Goal: Task Accomplishment & Management: Manage account settings

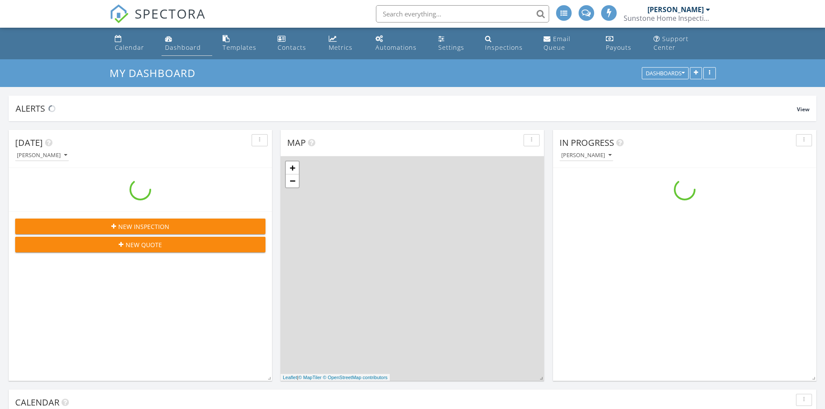
scroll to position [801, 838]
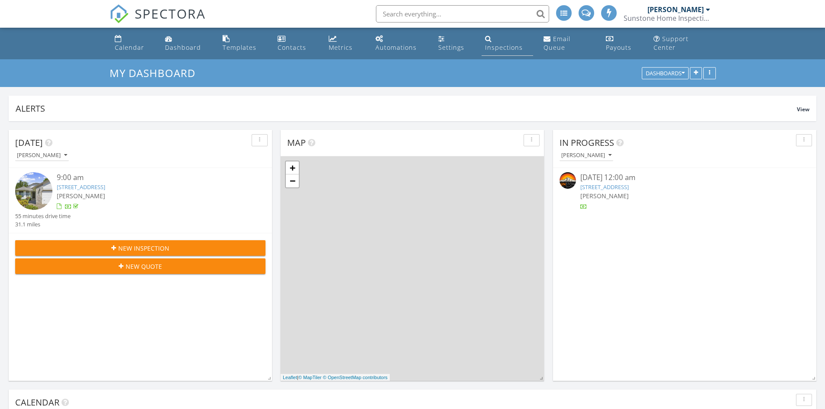
click at [504, 35] on link "Inspections" at bounding box center [507, 43] width 52 height 25
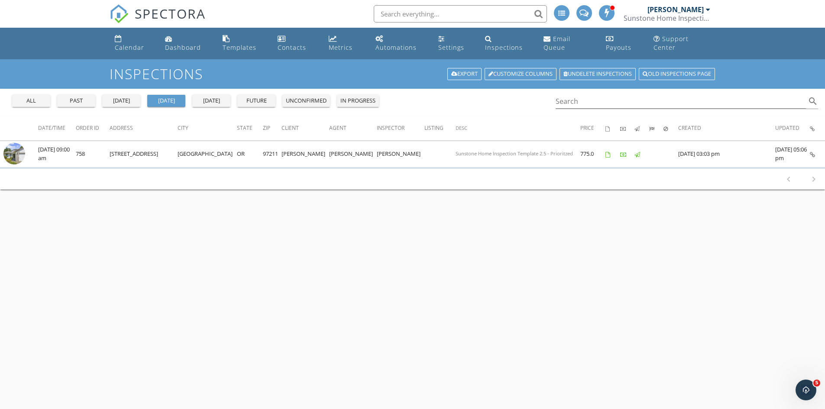
click at [81, 102] on div "past" at bounding box center [76, 101] width 31 height 9
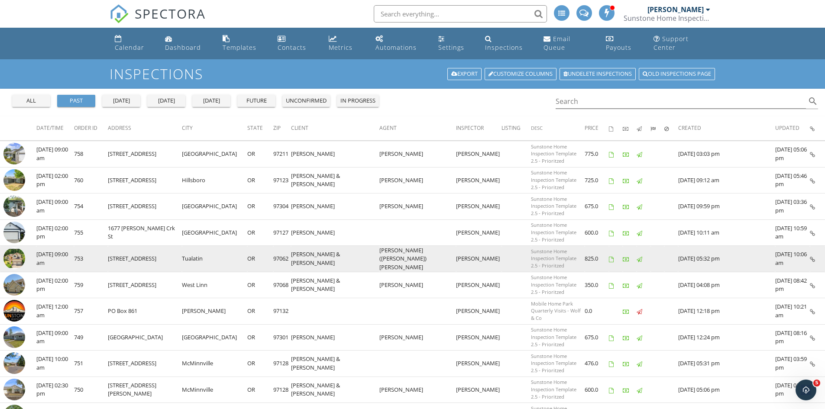
click at [14, 257] on img at bounding box center [14, 259] width 22 height 22
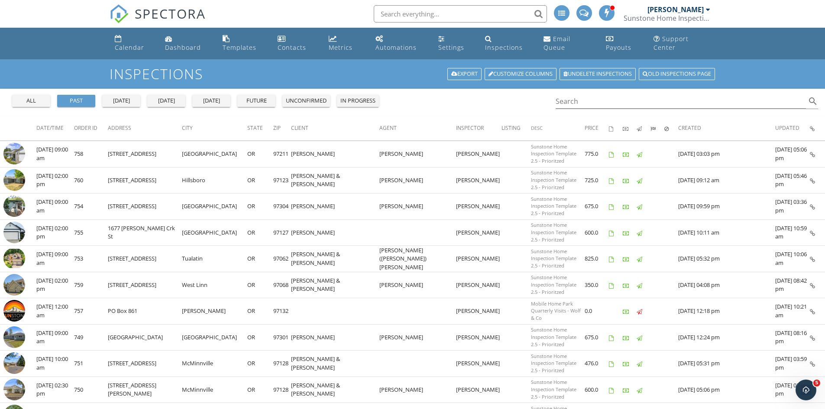
click at [146, 3] on div "SPECTORA" at bounding box center [158, 14] width 96 height 28
click at [152, 13] on span "SPECTORA" at bounding box center [170, 13] width 71 height 18
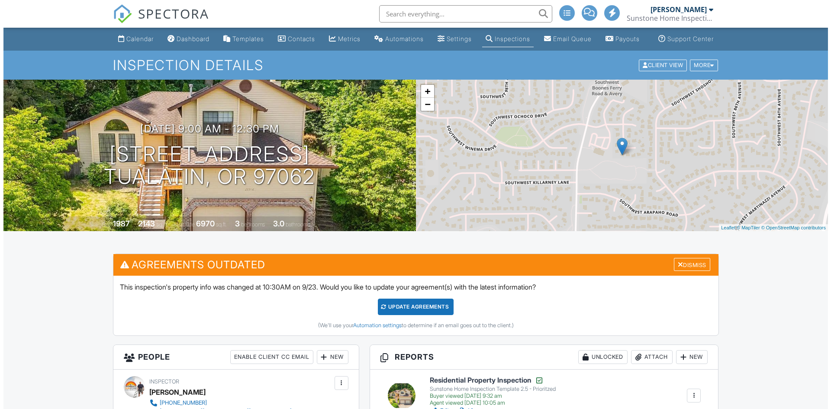
scroll to position [260, 0]
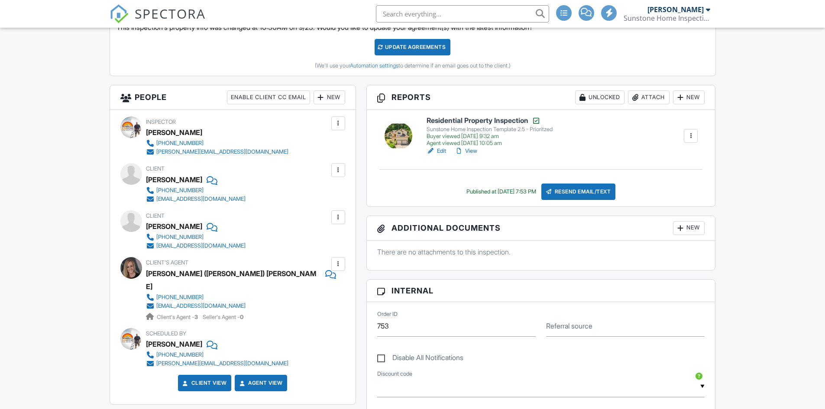
click at [693, 235] on div "New" at bounding box center [689, 228] width 32 height 14
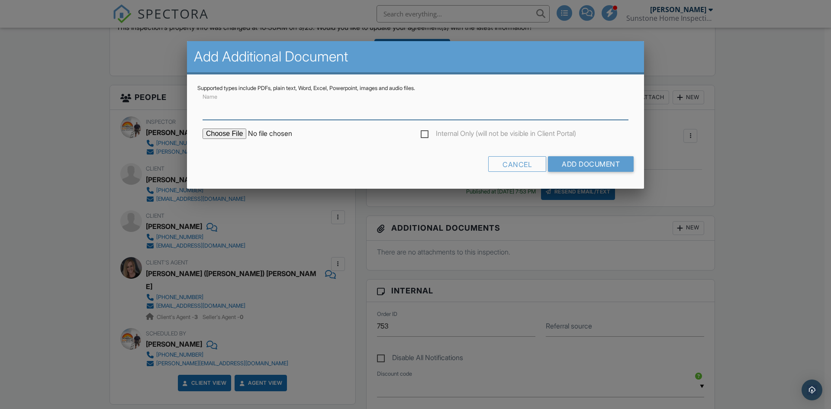
click at [225, 110] on input "Name" at bounding box center [416, 109] width 426 height 21
click at [222, 108] on input "Name" at bounding box center [416, 109] width 426 height 21
type input "Radon Test Results"
click at [231, 135] on input "file" at bounding box center [276, 134] width 147 height 10
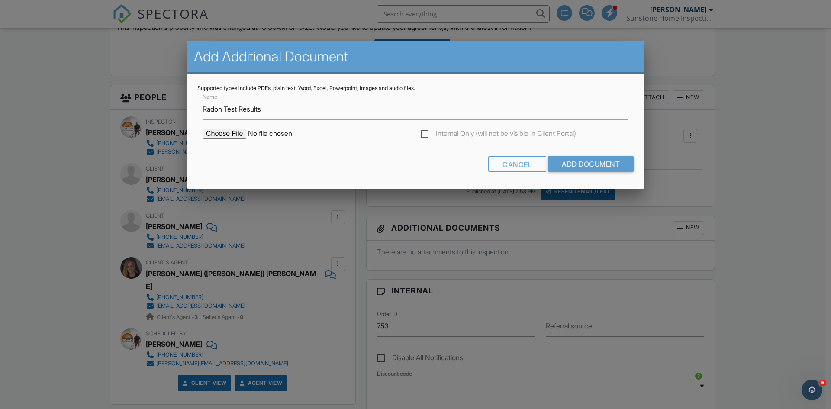
type input "C:\fakepath\20916-Southwest-Siletz-Court_RadonReport.pdf"
click at [601, 168] on input "Add Document" at bounding box center [591, 164] width 86 height 16
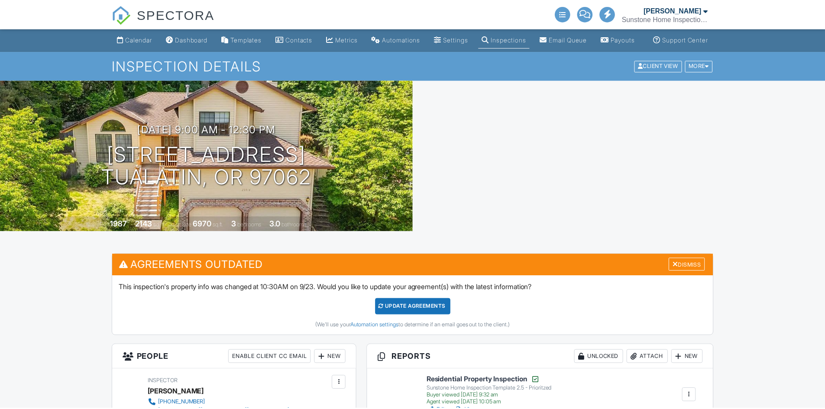
scroll to position [130, 0]
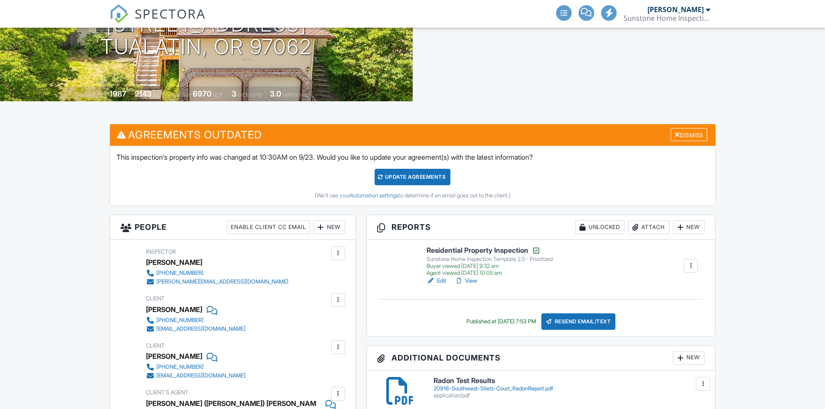
click at [439, 285] on link "Edit" at bounding box center [435, 281] width 19 height 9
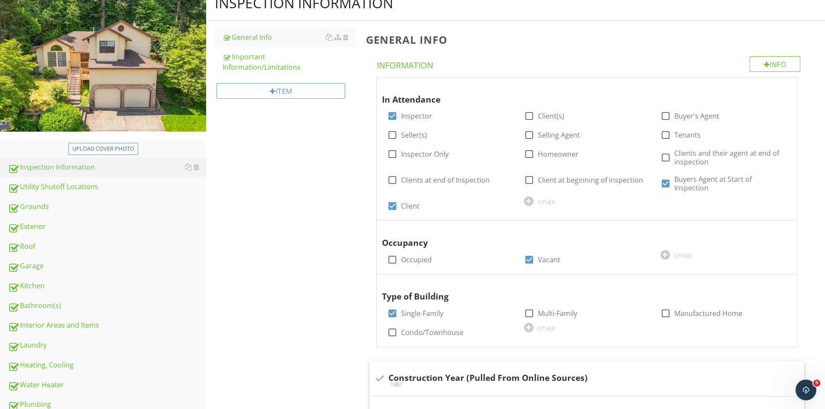
scroll to position [346, 0]
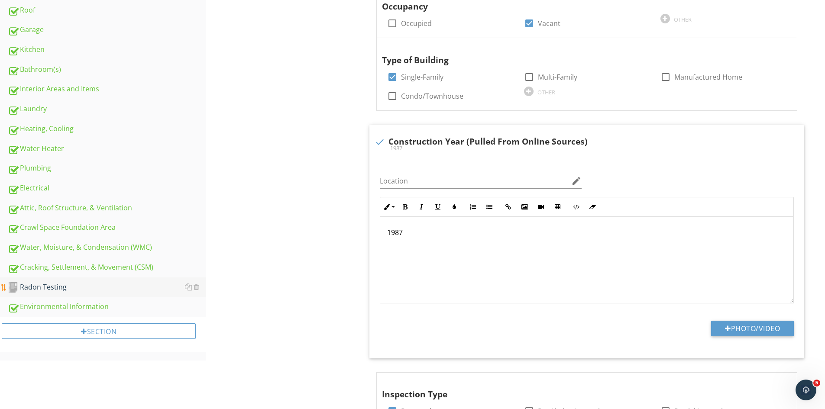
click at [61, 290] on div "Radon Testing" at bounding box center [107, 287] width 198 height 11
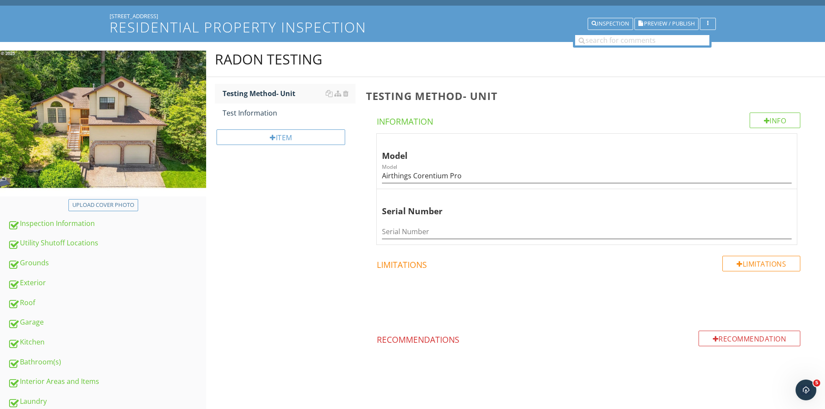
scroll to position [38, 0]
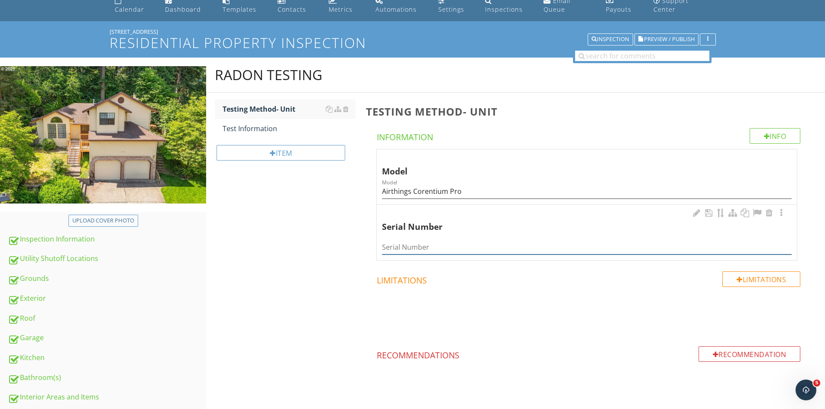
click at [398, 243] on input "Serial Number" at bounding box center [587, 247] width 410 height 14
paste input "2700015405"
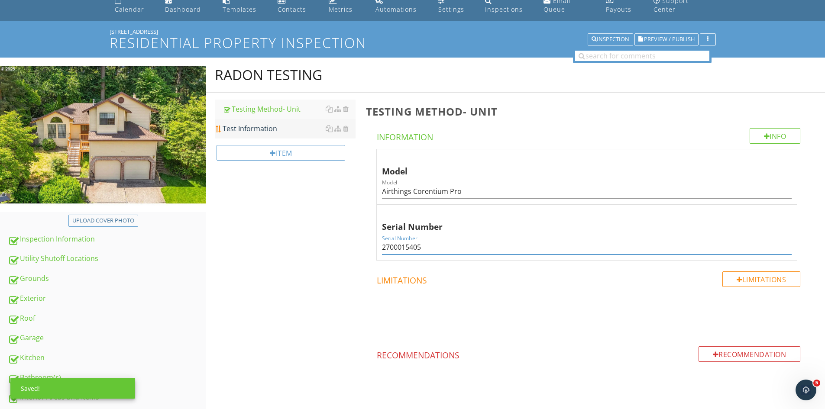
type input "2700015405"
click at [264, 134] on link "Test Information" at bounding box center [289, 128] width 133 height 19
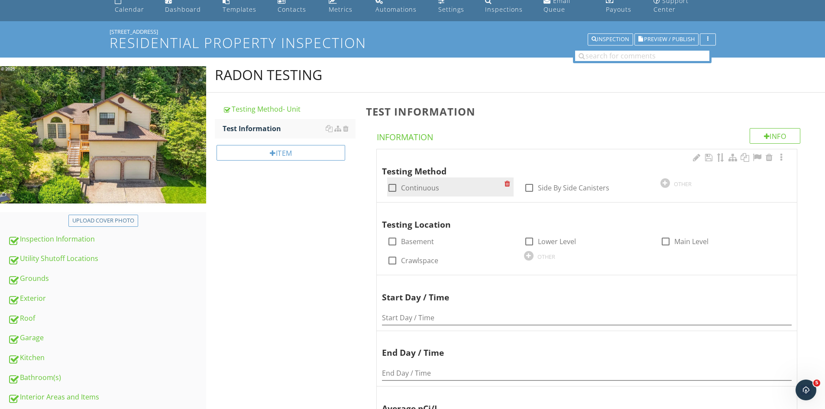
click at [403, 187] on label "Continuous" at bounding box center [420, 188] width 38 height 9
checkbox input "true"
click at [766, 210] on div at bounding box center [769, 211] width 10 height 9
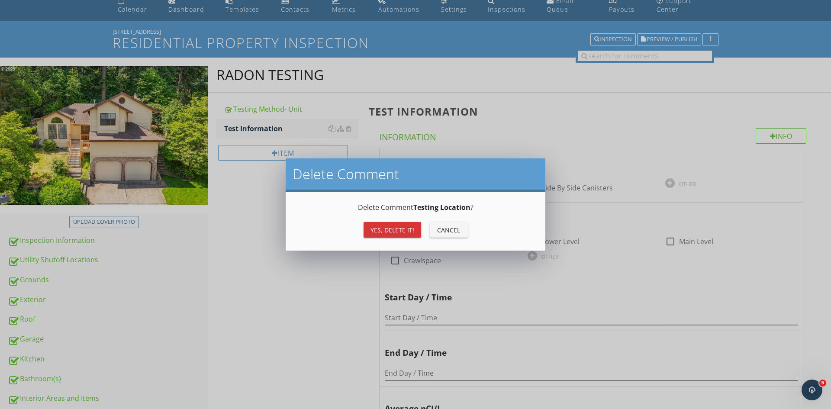
click at [409, 231] on div "Yes, Delete it!" at bounding box center [393, 230] width 44 height 9
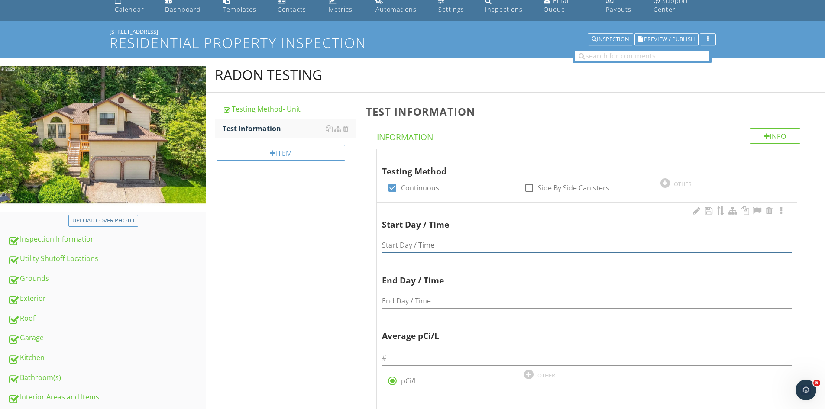
click at [416, 248] on input "Start Day / Time" at bounding box center [587, 245] width 410 height 14
paste input "Sep 25, 2025, 12:49 p.m. PDT"
type input "Sep 25, 2025, 12:49 p.m. PDT"
click at [407, 305] on input "End Day / Time" at bounding box center [587, 301] width 410 height 14
paste input "Sep 25, 2025, 12:49 p.m. PDT"
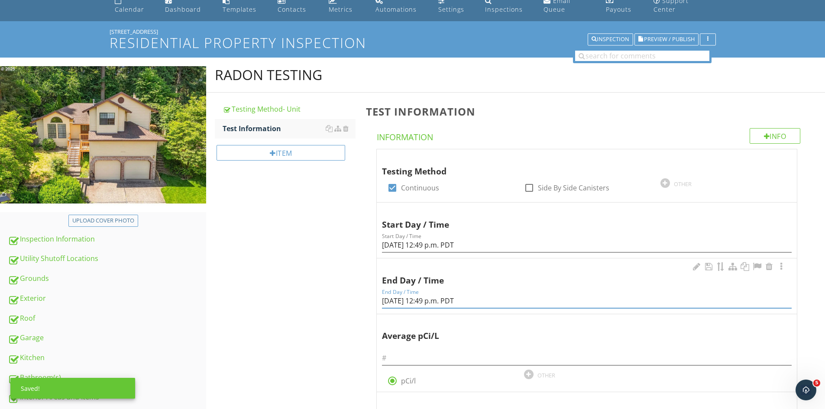
click at [398, 301] on input "Sep 25, 2025, 12:49 p.m. PDT" at bounding box center [587, 301] width 410 height 14
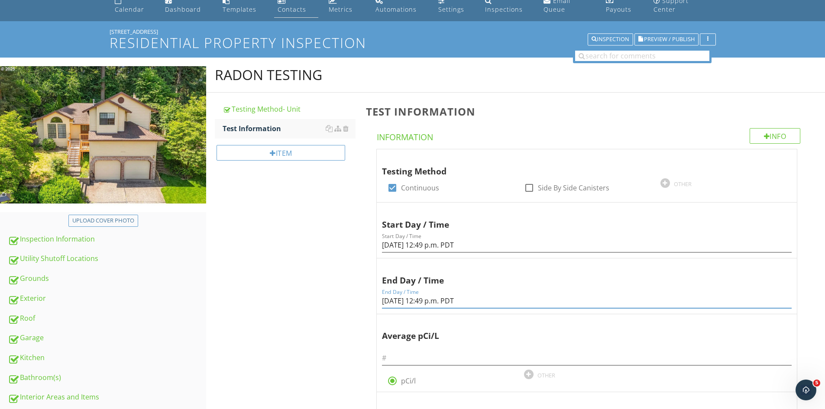
type input "Sep 25, 2025, 12:49 p.m. PDT"
click at [416, 352] on input "text" at bounding box center [587, 358] width 410 height 14
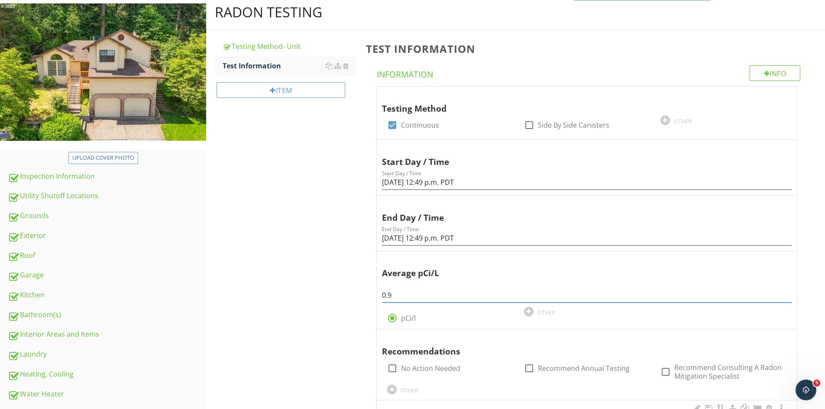
scroll to position [130, 0]
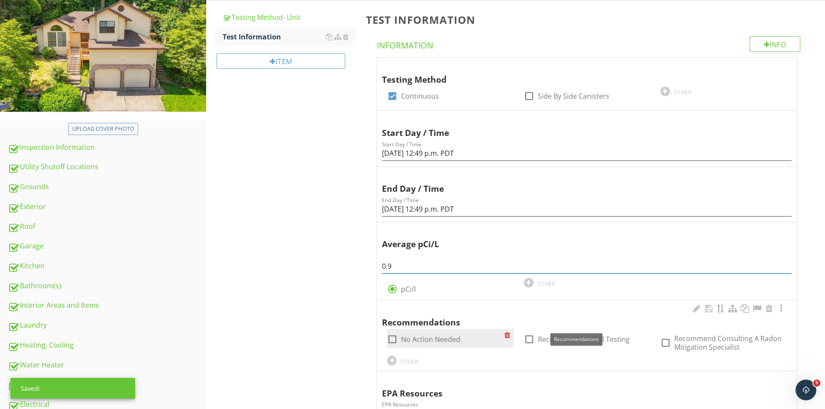
type input "0.9"
click at [409, 337] on label "No Action Needed" at bounding box center [430, 339] width 59 height 9
checkbox input "true"
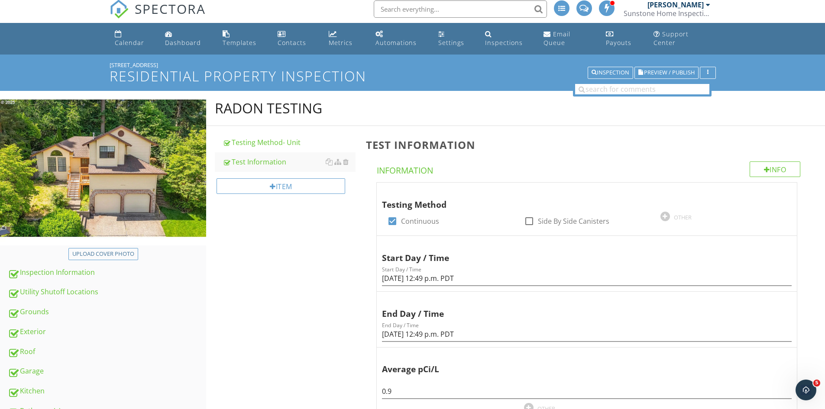
scroll to position [0, 0]
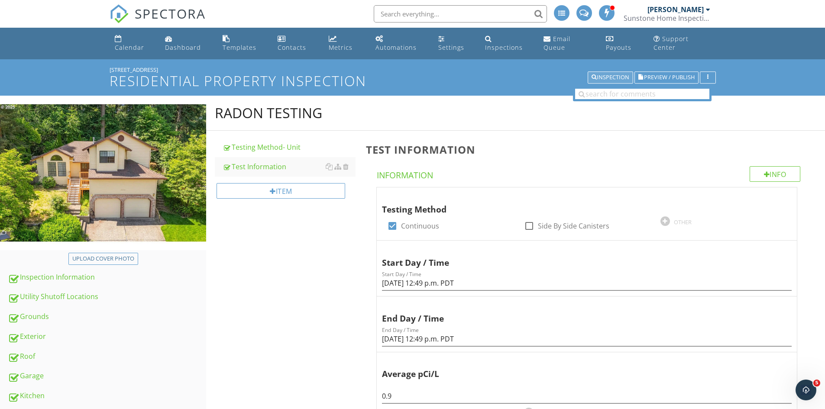
click at [618, 74] on div "Inspection" at bounding box center [610, 77] width 38 height 6
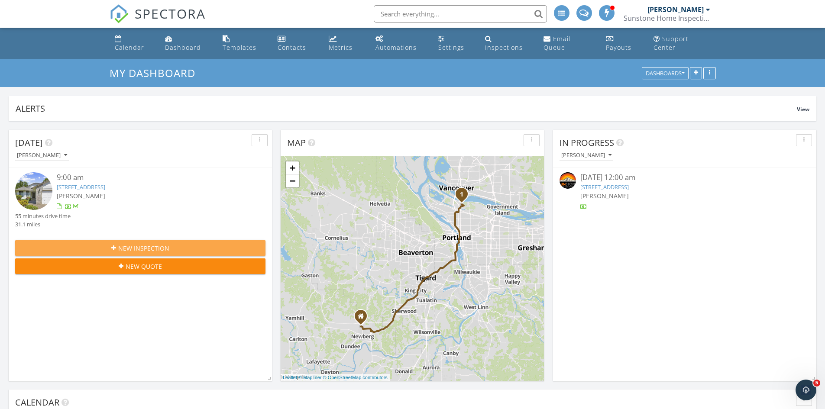
click at [173, 245] on div "New Inspection" at bounding box center [140, 248] width 236 height 9
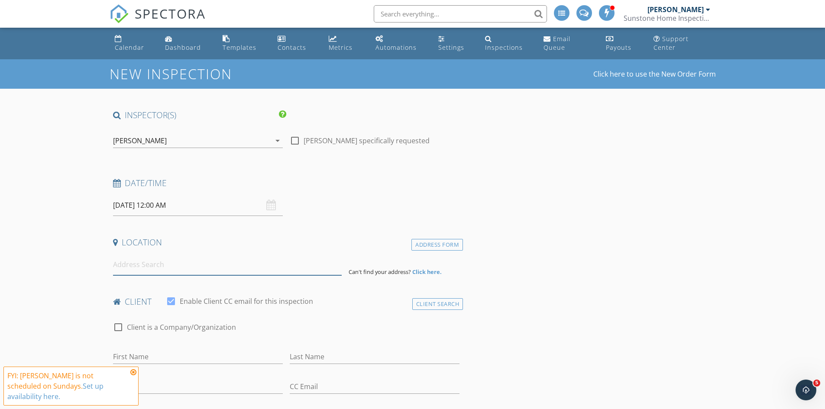
click at [145, 269] on input at bounding box center [227, 264] width 229 height 21
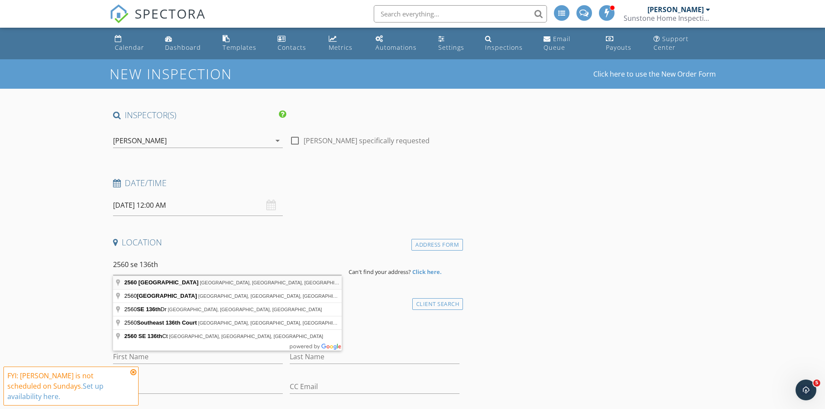
type input "[STREET_ADDRESS]"
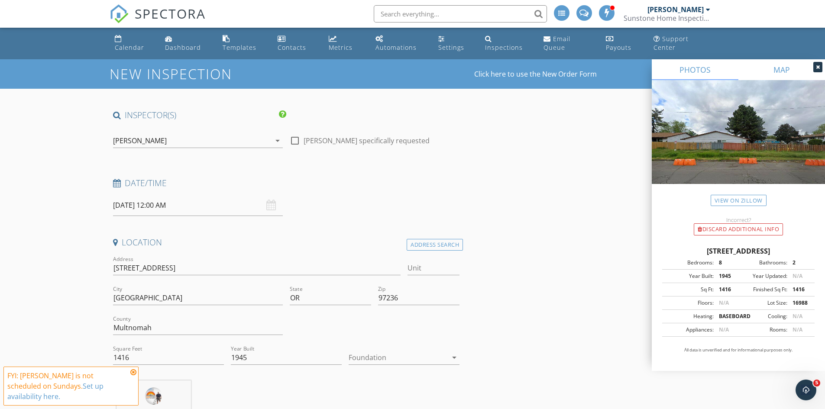
click at [816, 68] on icon at bounding box center [818, 67] width 4 height 5
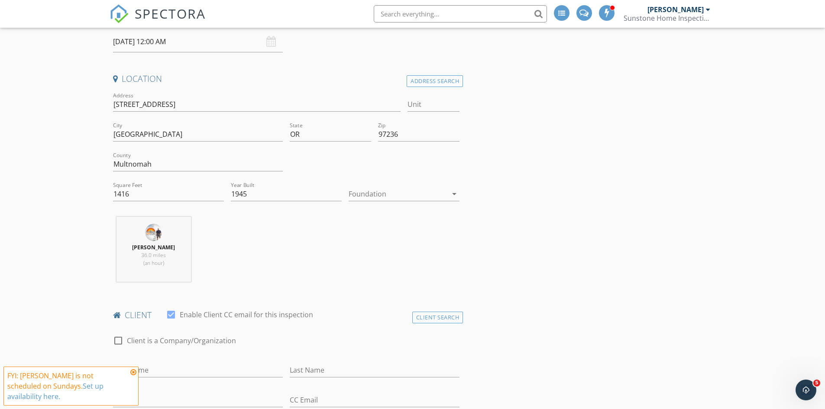
scroll to position [173, 0]
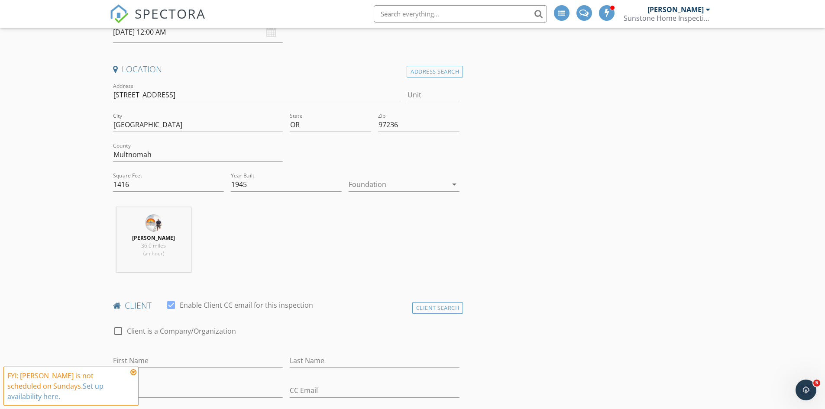
click at [166, 306] on div at bounding box center [171, 305] width 15 height 15
checkbox input "false"
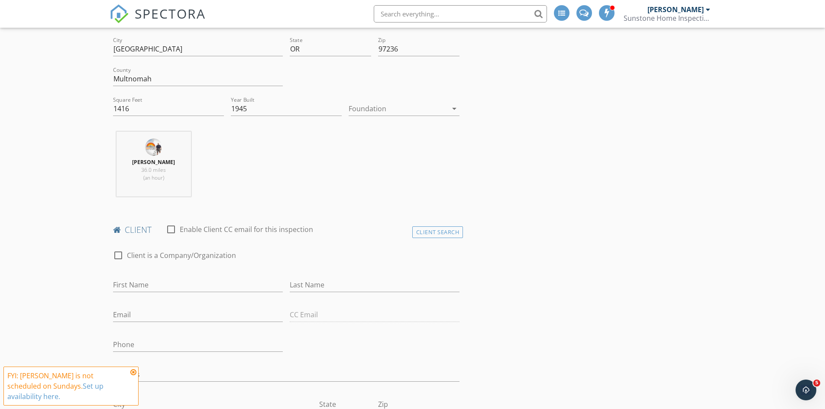
scroll to position [260, 0]
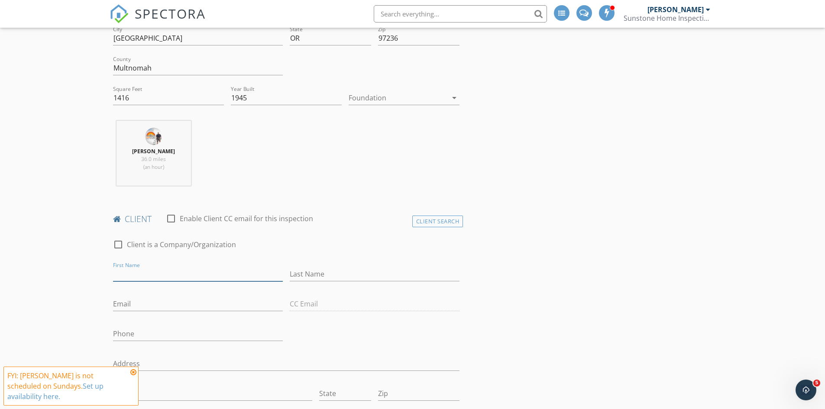
click at [148, 273] on input "First Name" at bounding box center [198, 274] width 170 height 14
click at [442, 220] on div "Client Search" at bounding box center [437, 222] width 51 height 12
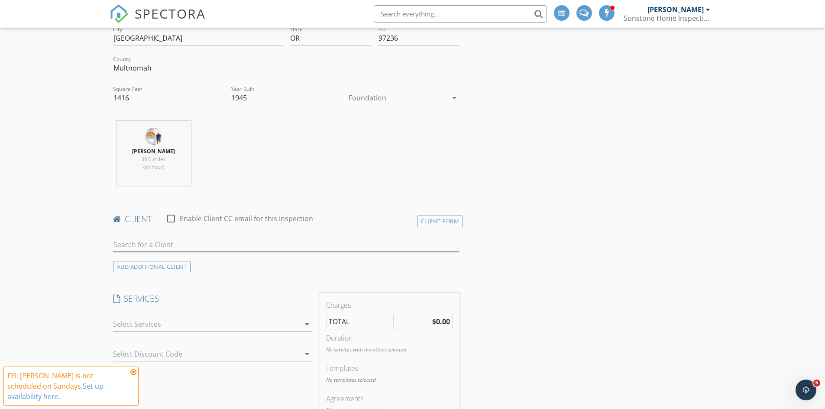
click at [251, 240] on input "text" at bounding box center [286, 245] width 347 height 14
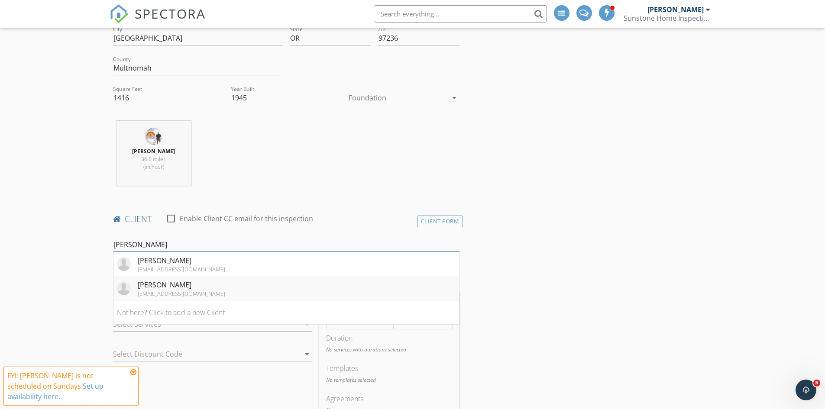
type input "[PERSON_NAME]"
click at [233, 286] on li "Trevor Campbell trevorcampbell94@gmail.com" at bounding box center [286, 288] width 346 height 24
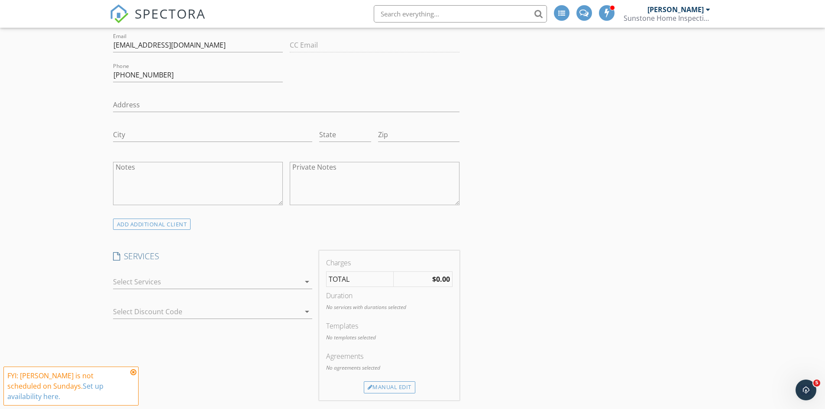
scroll to position [520, 0]
click at [298, 286] on div at bounding box center [206, 281] width 187 height 14
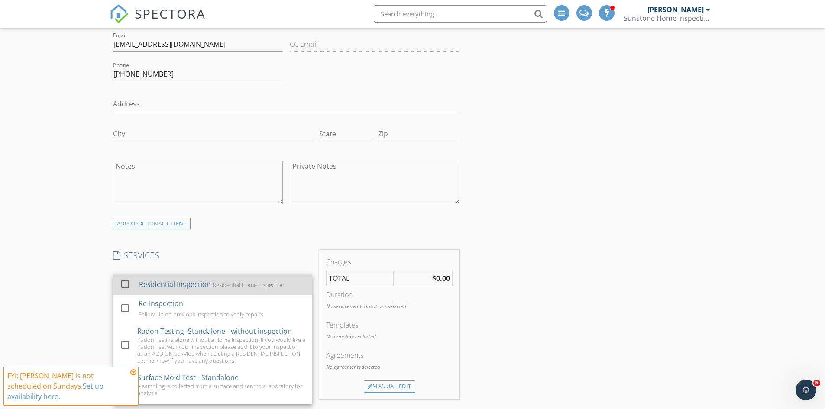
click at [289, 288] on div "Residential Inspection Residential Home Inspection" at bounding box center [222, 284] width 166 height 17
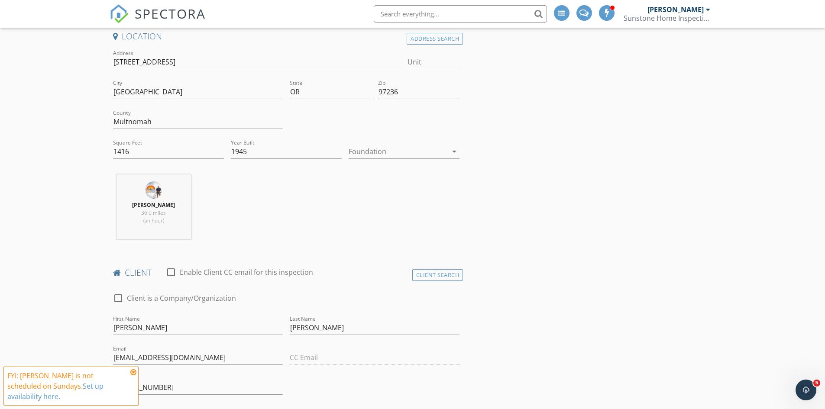
scroll to position [173, 0]
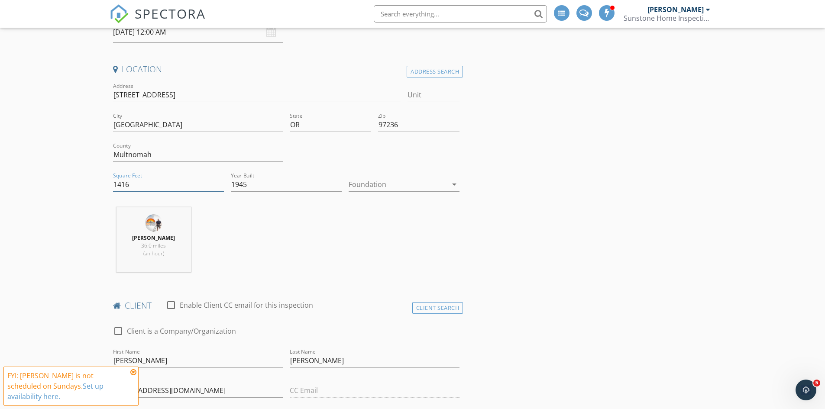
drag, startPoint x: 142, startPoint y: 187, endPoint x: 87, endPoint y: 189, distance: 55.0
type input "2832"
click at [291, 191] on input "1945" at bounding box center [286, 185] width 111 height 14
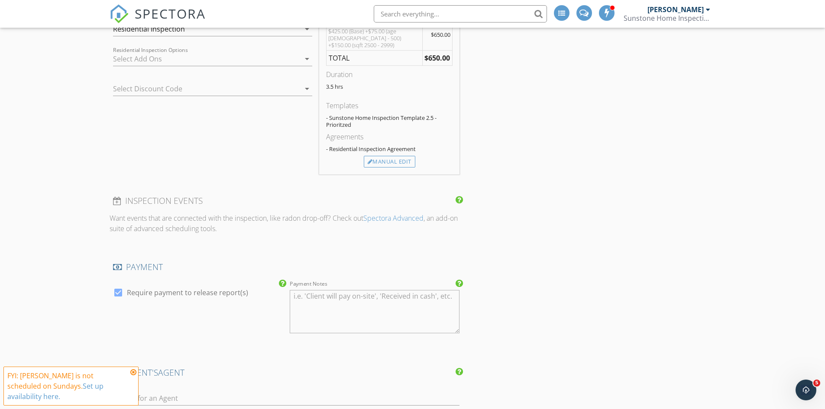
scroll to position [779, 0]
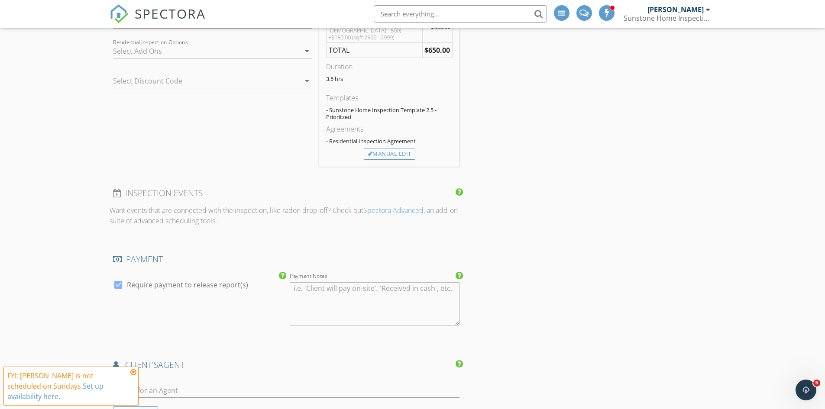
click at [116, 279] on div at bounding box center [118, 285] width 15 height 15
checkbox input "false"
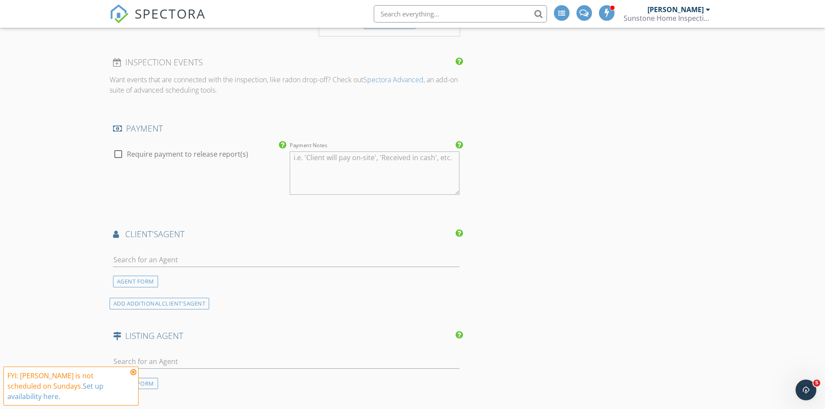
scroll to position [953, 0]
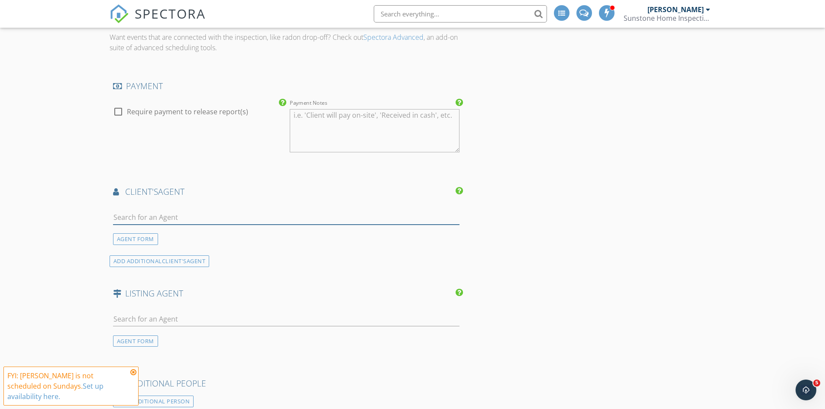
click at [149, 213] on input "text" at bounding box center [286, 217] width 347 height 14
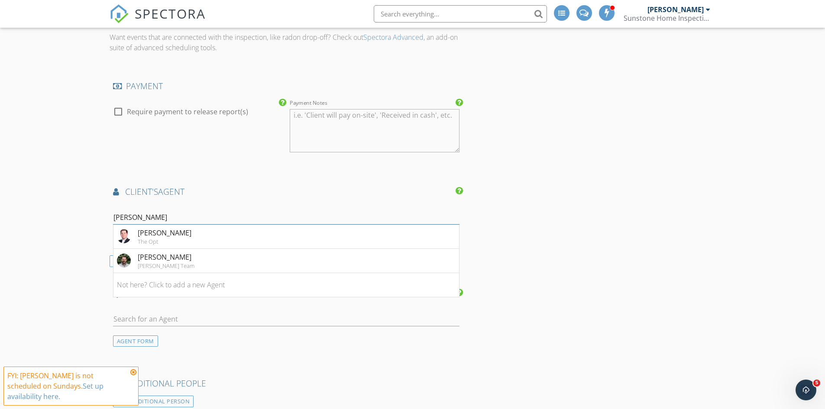
type input "adam"
click at [173, 228] on div "[PERSON_NAME]" at bounding box center [165, 233] width 54 height 10
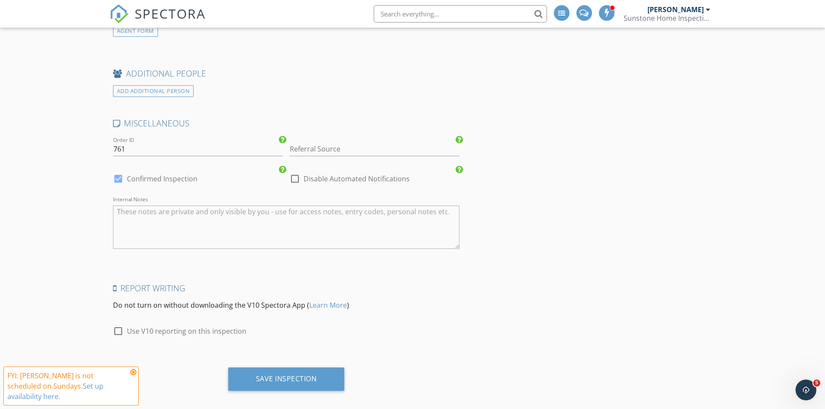
scroll to position [1522, 0]
click at [121, 169] on div at bounding box center [118, 176] width 15 height 15
checkbox input "false"
checkbox input "true"
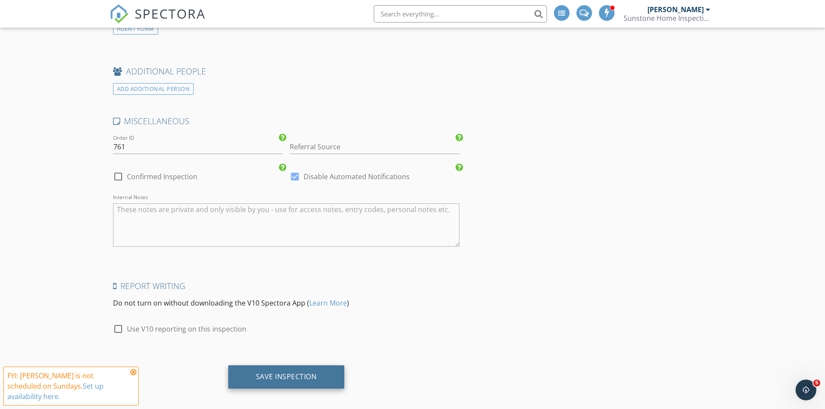
click at [307, 372] on div "Save Inspection" at bounding box center [286, 376] width 61 height 9
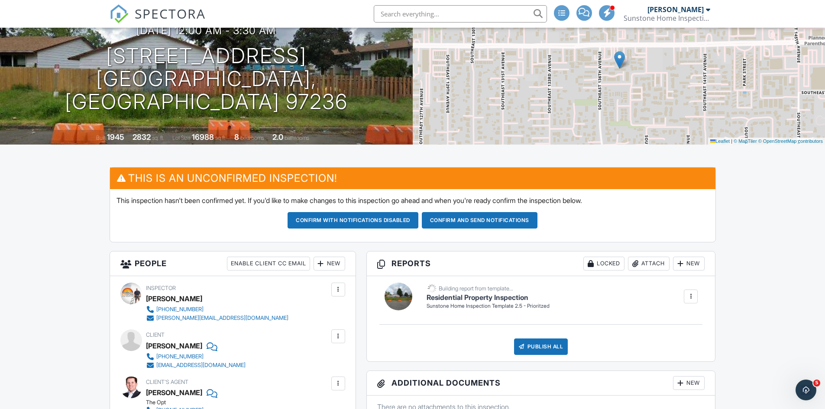
click at [695, 301] on div at bounding box center [690, 296] width 9 height 9
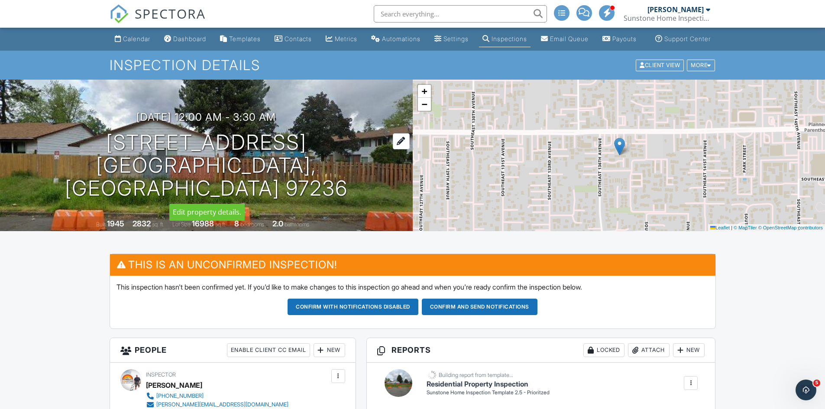
drag, startPoint x: 113, startPoint y: 163, endPoint x: 303, endPoint y: 171, distance: 190.3
click at [303, 171] on h1 "[STREET_ADDRESS] [GEOGRAPHIC_DATA], OR 97236" at bounding box center [206, 165] width 385 height 68
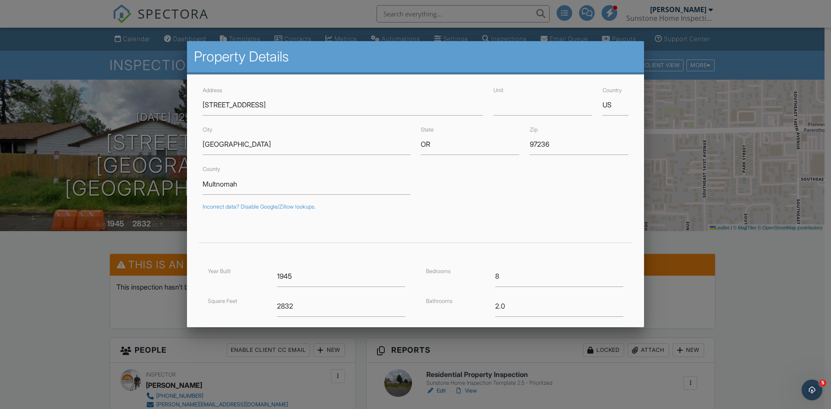
click at [693, 131] on div at bounding box center [415, 212] width 831 height 511
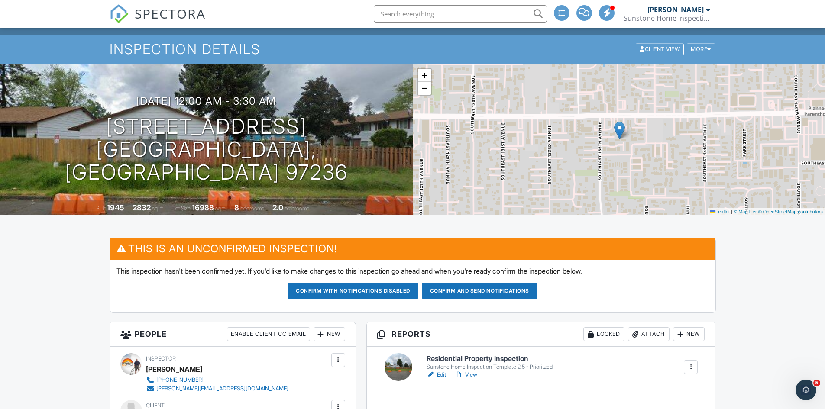
scroll to position [87, 0]
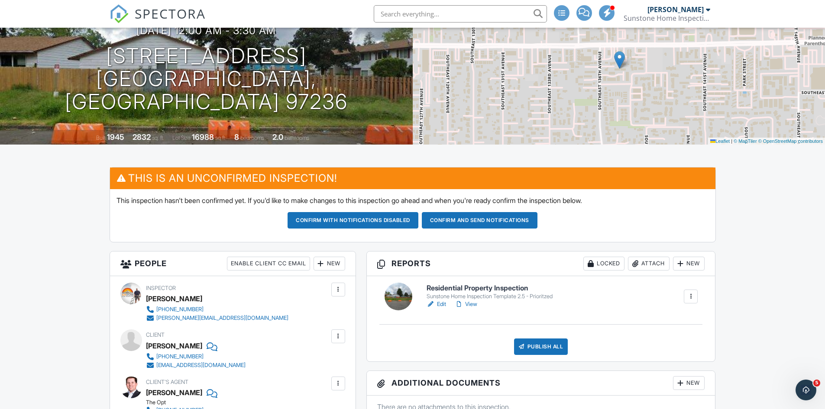
click at [438, 309] on link "Edit" at bounding box center [435, 304] width 19 height 9
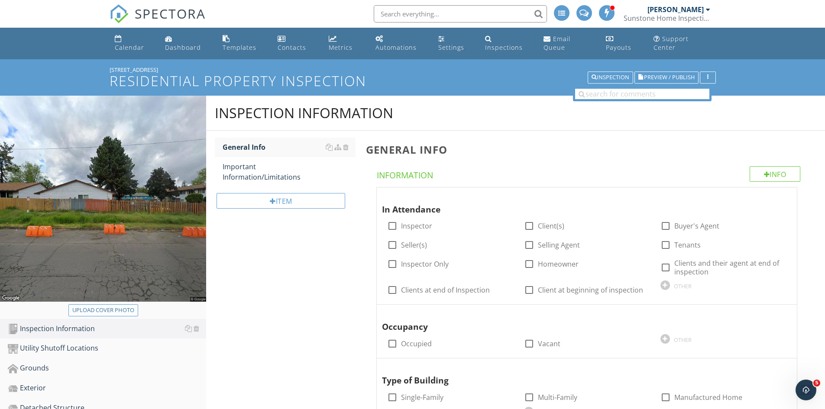
click at [99, 313] on div "Upload cover photo" at bounding box center [103, 310] width 62 height 9
type input "C:\fakepath\2560 SE 136th Avenue - Portland.webp"
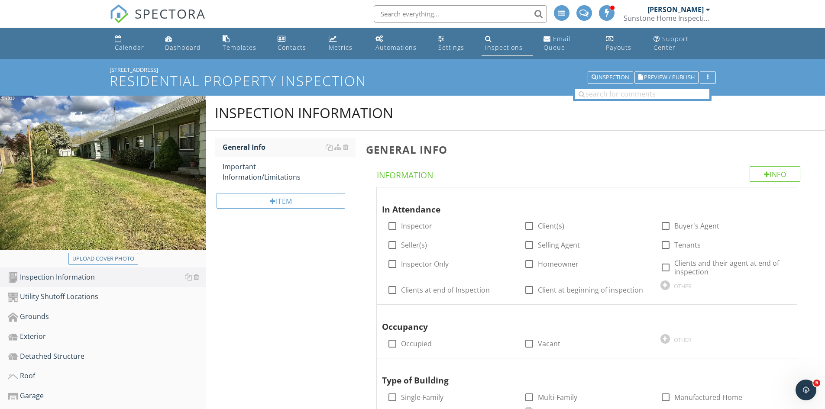
click at [502, 42] on link "Inspections" at bounding box center [507, 43] width 52 height 25
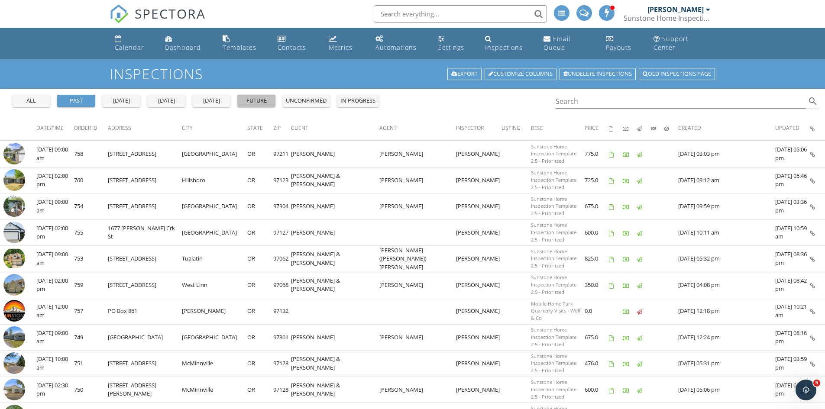
click at [255, 102] on div "future" at bounding box center [256, 101] width 31 height 9
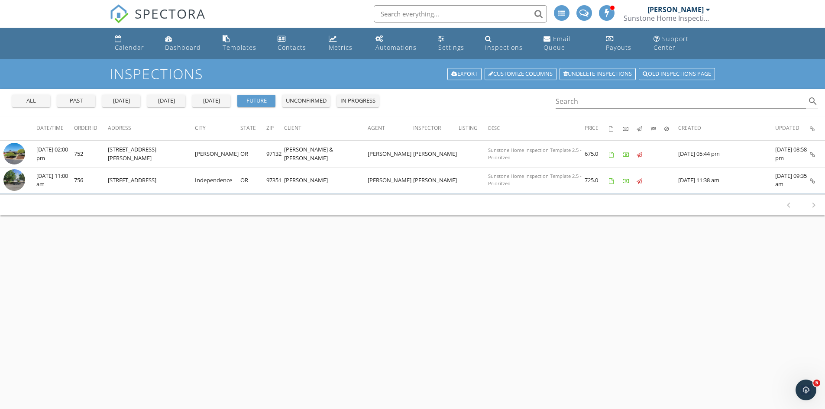
click at [308, 102] on div "unconfirmed" at bounding box center [306, 101] width 41 height 9
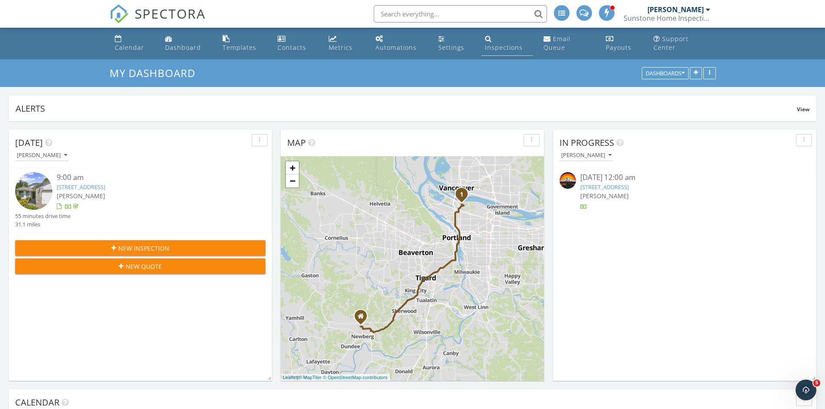
click at [501, 43] on link "Inspections" at bounding box center [507, 43] width 52 height 25
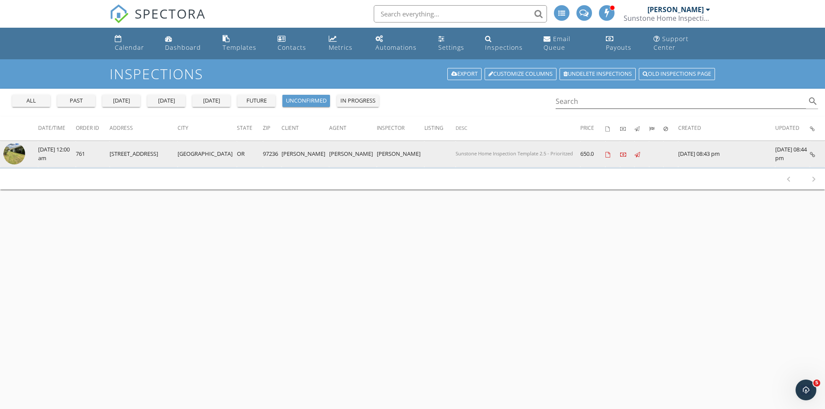
click at [24, 155] on img at bounding box center [14, 154] width 22 height 22
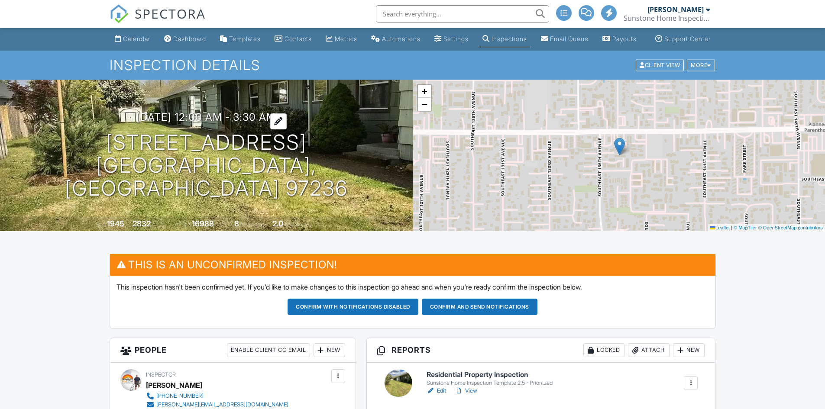
click at [220, 123] on h3 "[DATE] 12:00 am - 3:30 am" at bounding box center [205, 117] width 139 height 12
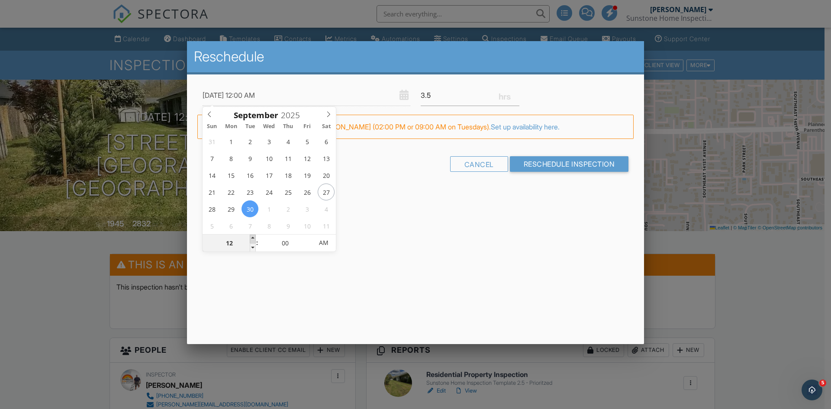
type input "09/30/2025 1:00 AM"
type input "01"
click at [256, 239] on span at bounding box center [253, 239] width 6 height 9
type input "09/30/2025 2:00 AM"
type input "02"
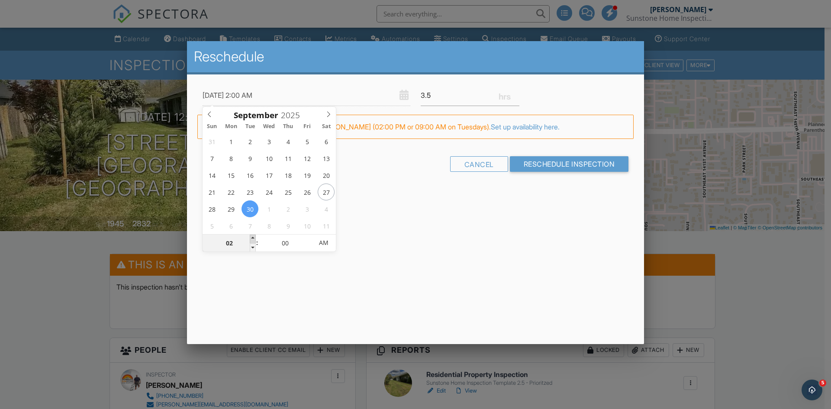
click at [256, 239] on span at bounding box center [253, 239] width 6 height 9
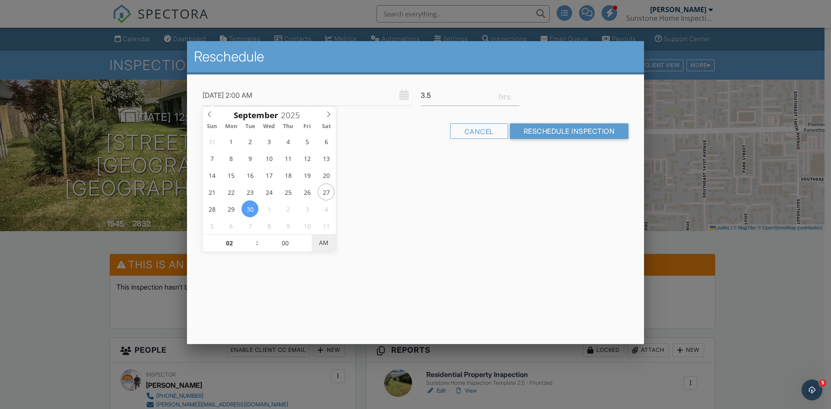
type input "[DATE] 2:00 PM"
click at [326, 245] on span "AM" at bounding box center [324, 242] width 24 height 17
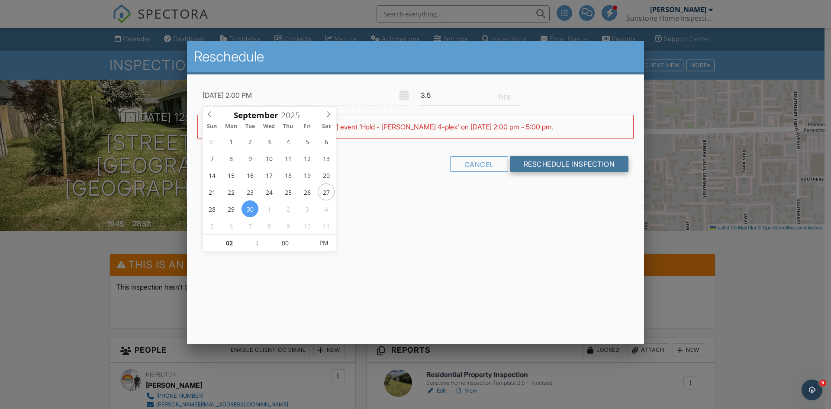
click at [565, 165] on input "Reschedule Inspection" at bounding box center [569, 164] width 119 height 16
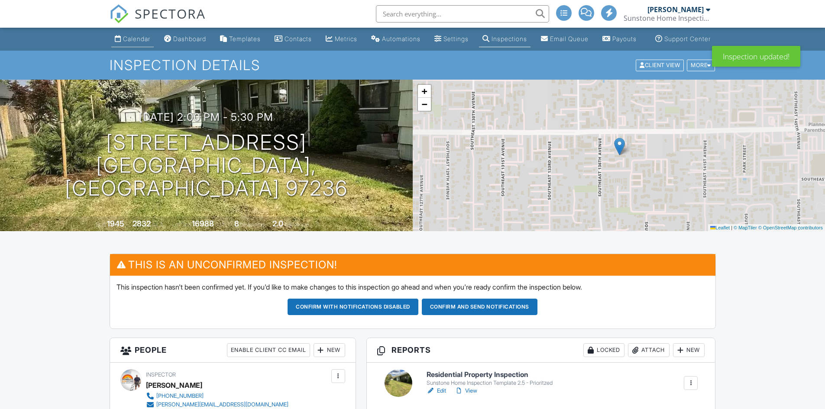
click at [128, 42] on div "Calendar" at bounding box center [136, 38] width 27 height 7
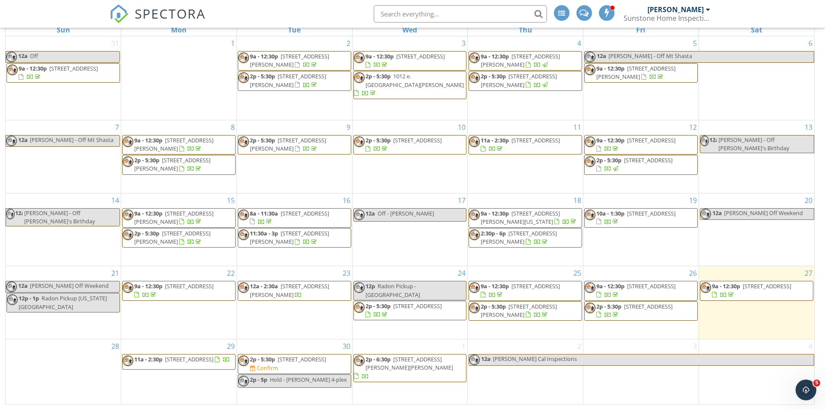
scroll to position [124, 0]
click at [307, 379] on span "Hold - [PERSON_NAME] 4-plex" at bounding box center [308, 379] width 77 height 8
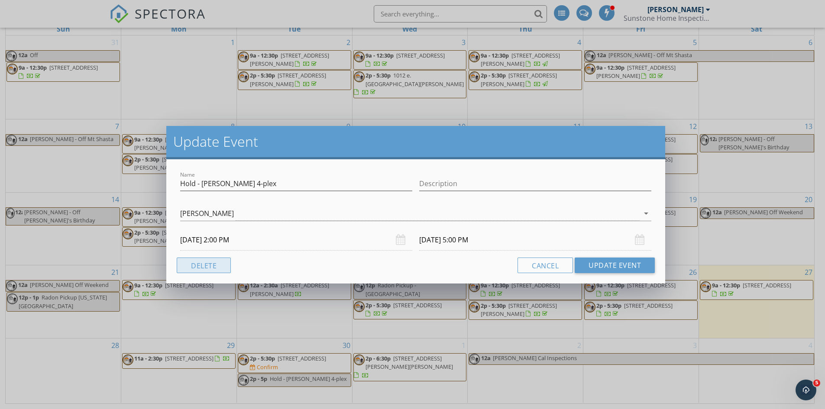
click at [199, 260] on button "Delete" at bounding box center [204, 266] width 54 height 16
